Goal: Information Seeking & Learning: Learn about a topic

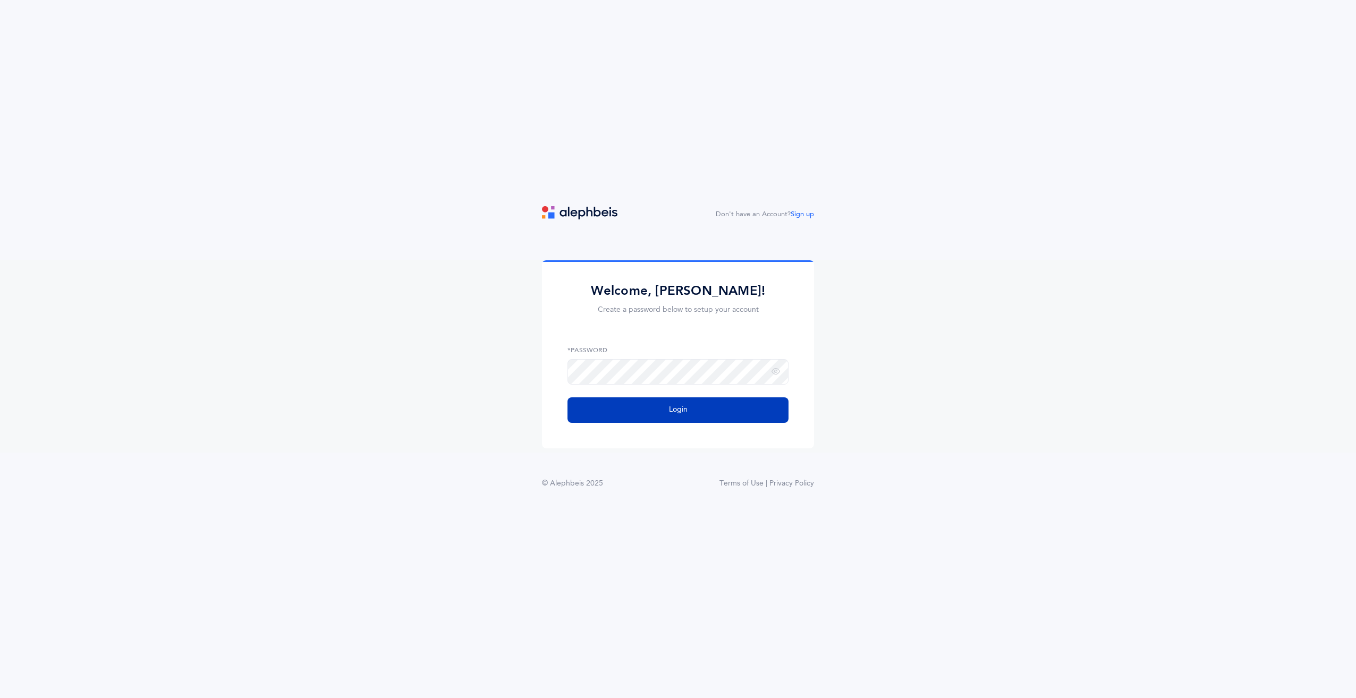
click at [671, 412] on span "Login" at bounding box center [678, 409] width 19 height 11
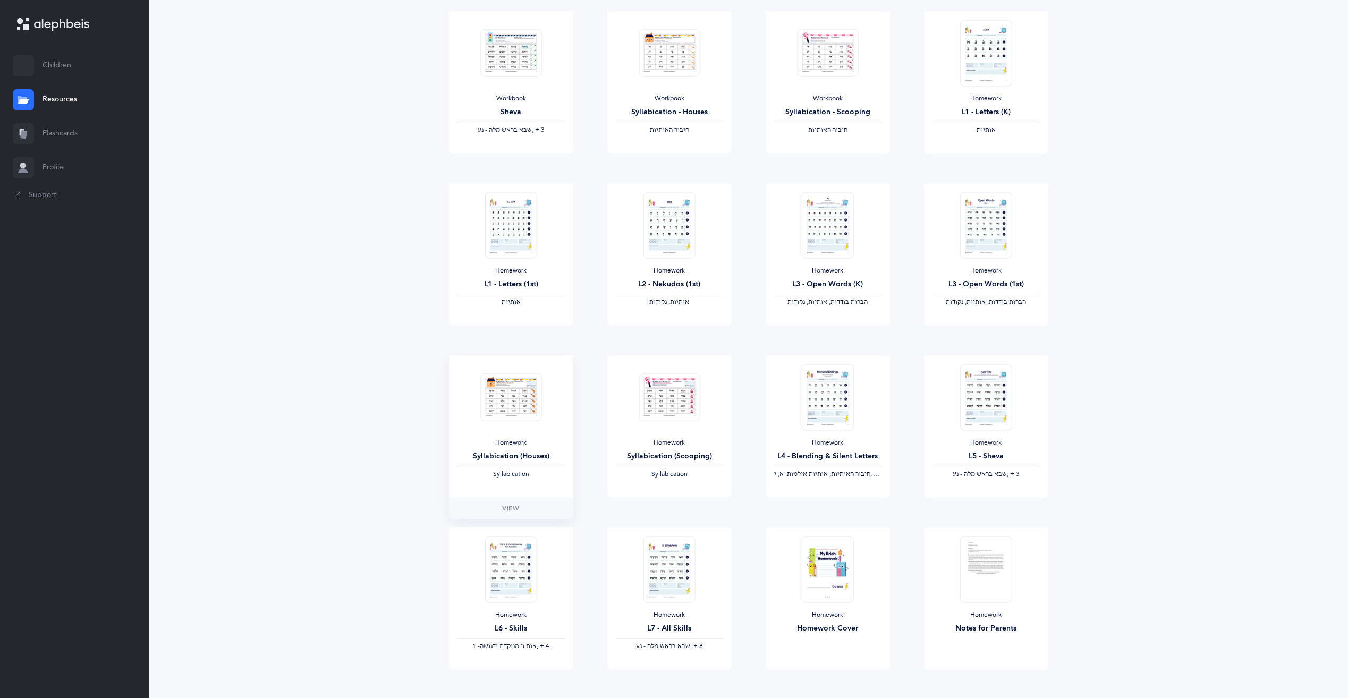
scroll to position [213, 0]
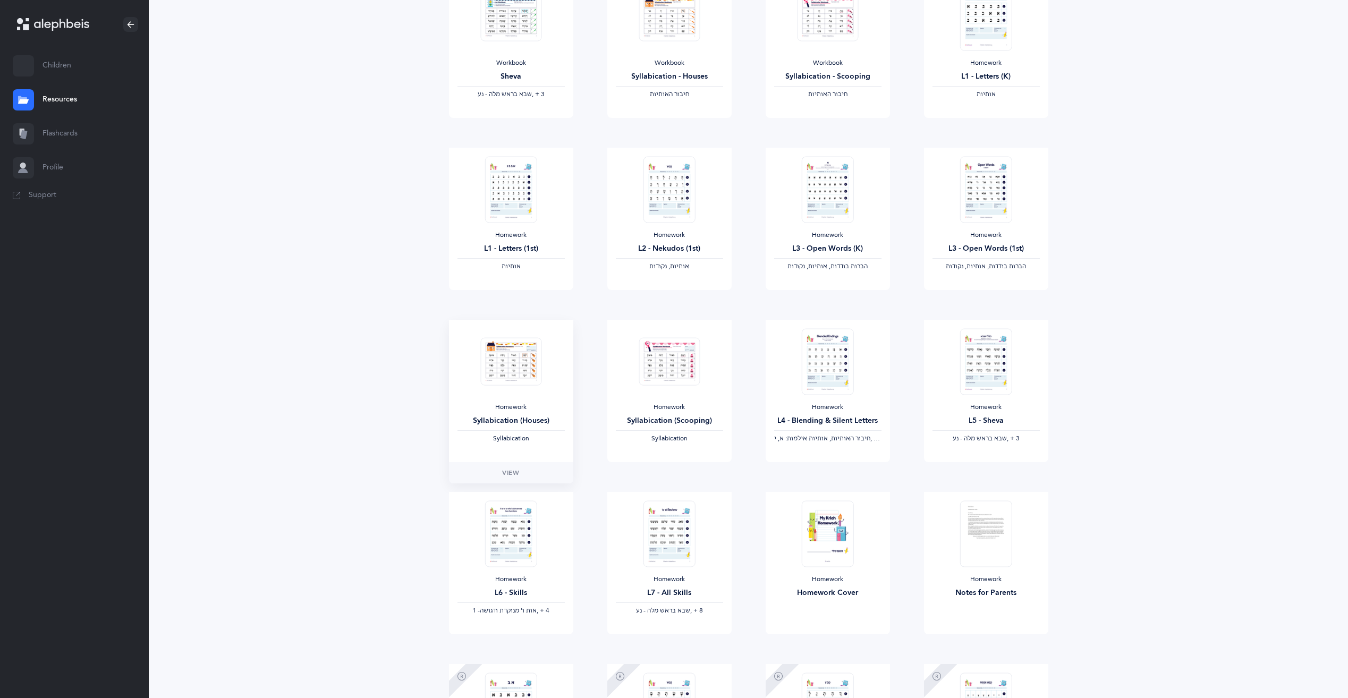
click at [521, 358] on img at bounding box center [510, 361] width 61 height 48
click at [70, 130] on link "Flashcards" at bounding box center [74, 134] width 149 height 34
